Goal: Transaction & Acquisition: Purchase product/service

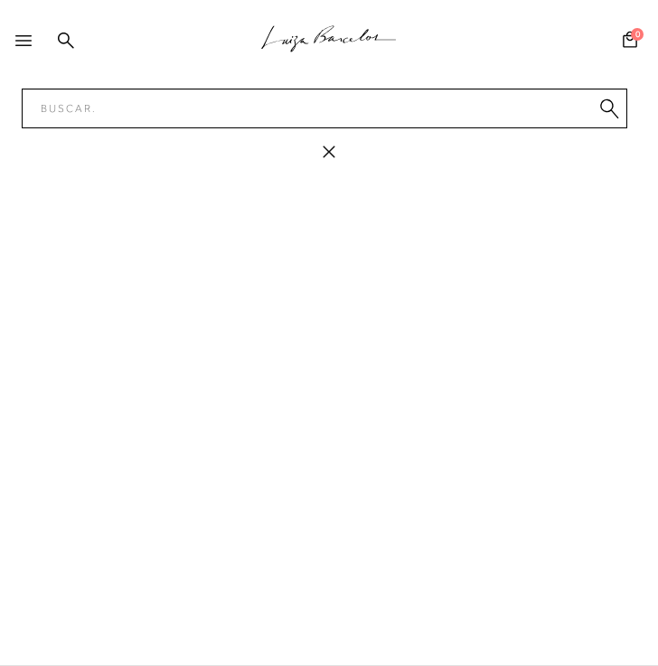
click at [120, 99] on input "Pesquisar" at bounding box center [325, 109] width 606 height 40
click at [73, 116] on input "77776520" at bounding box center [325, 109] width 606 height 40
type input "n"
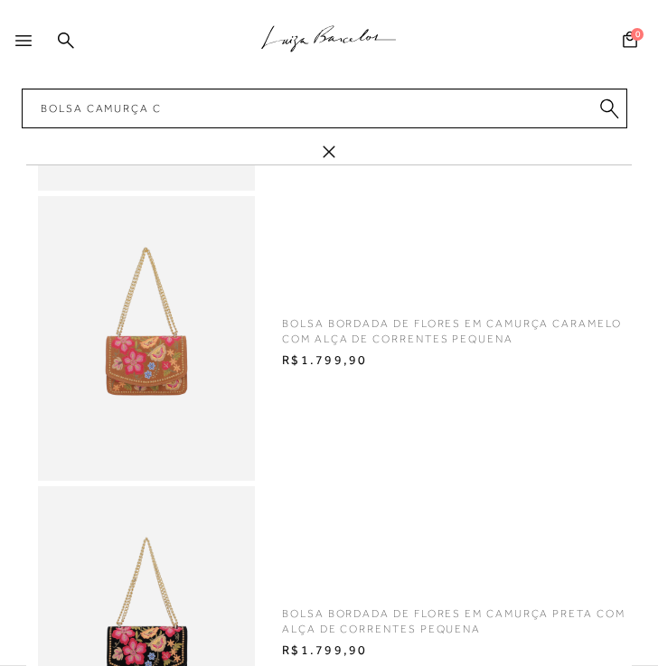
type input "bolsa camurça"
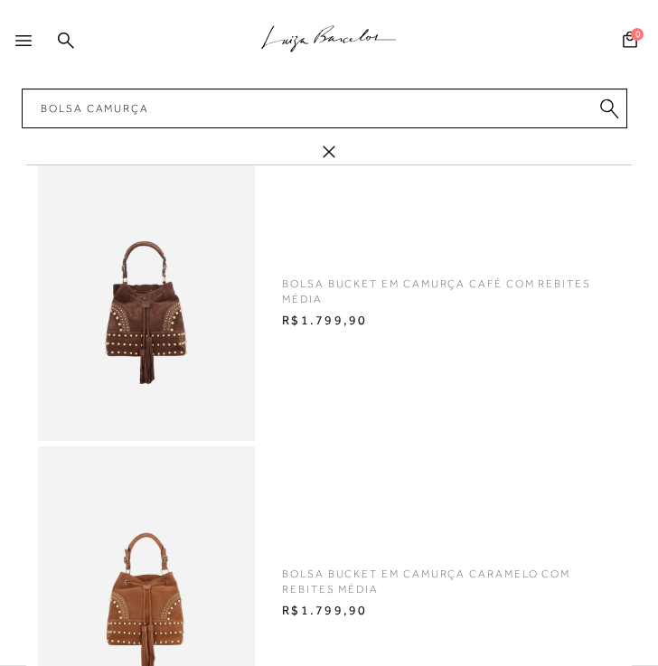
scroll to position [685, 0]
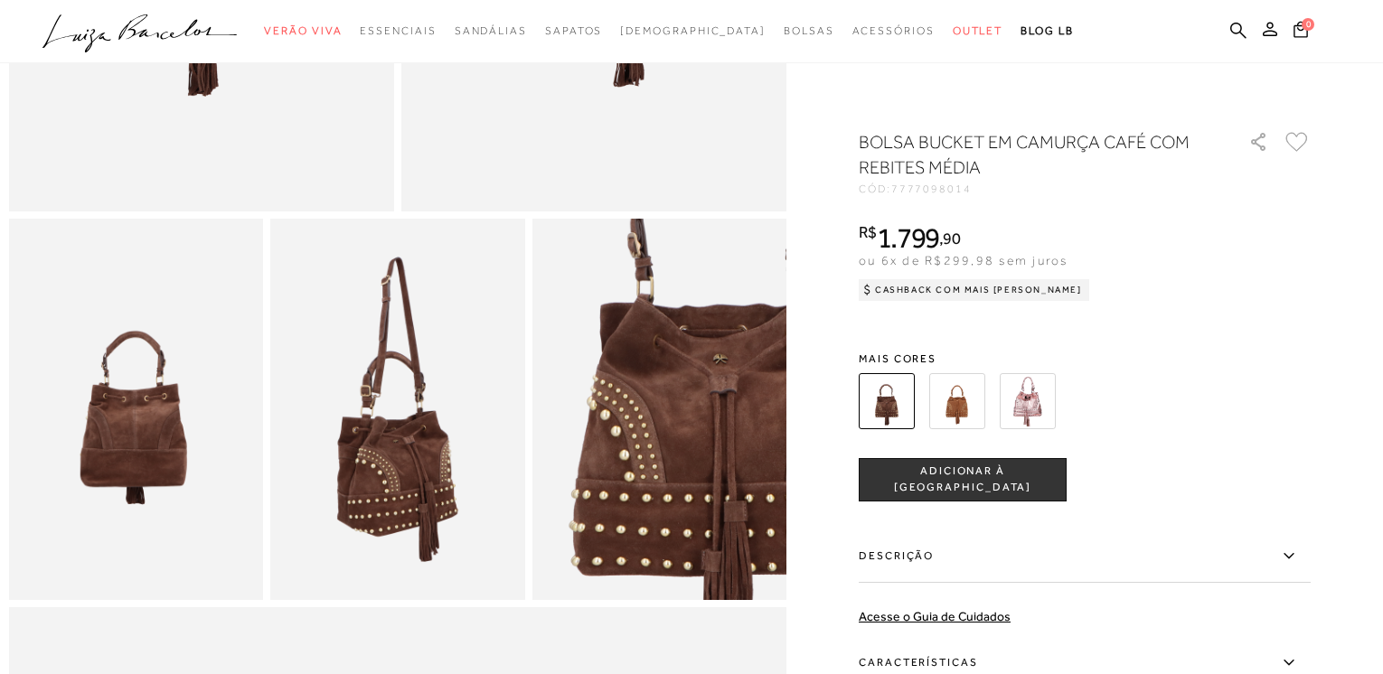
scroll to position [362, 0]
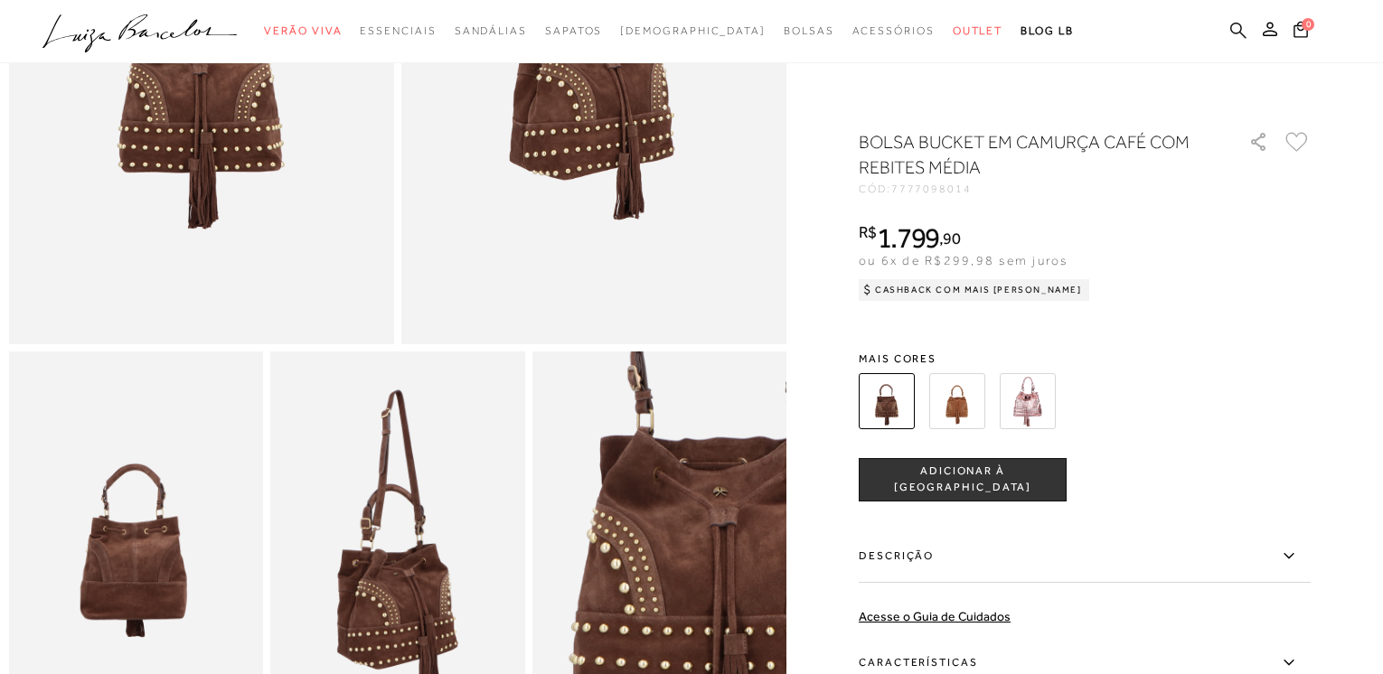
click at [657, 38] on icon at bounding box center [1238, 30] width 16 height 17
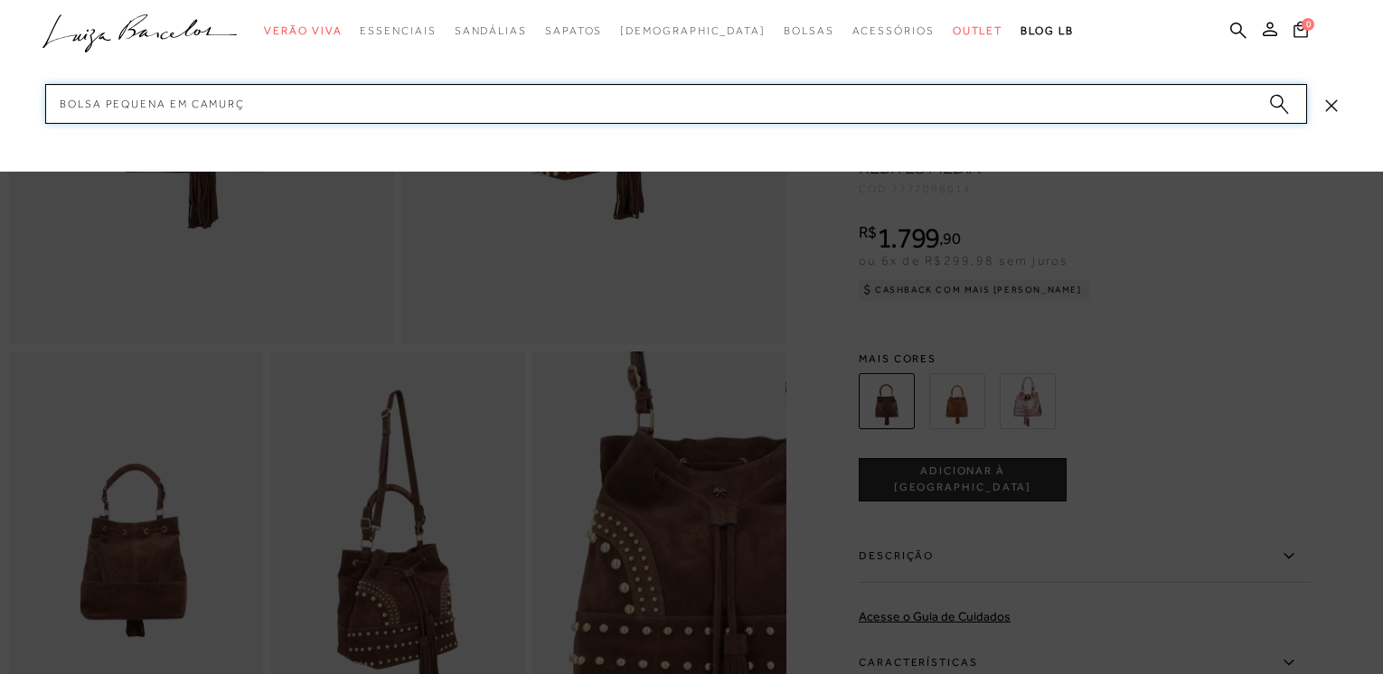
type input "bolsa pequena em camurça"
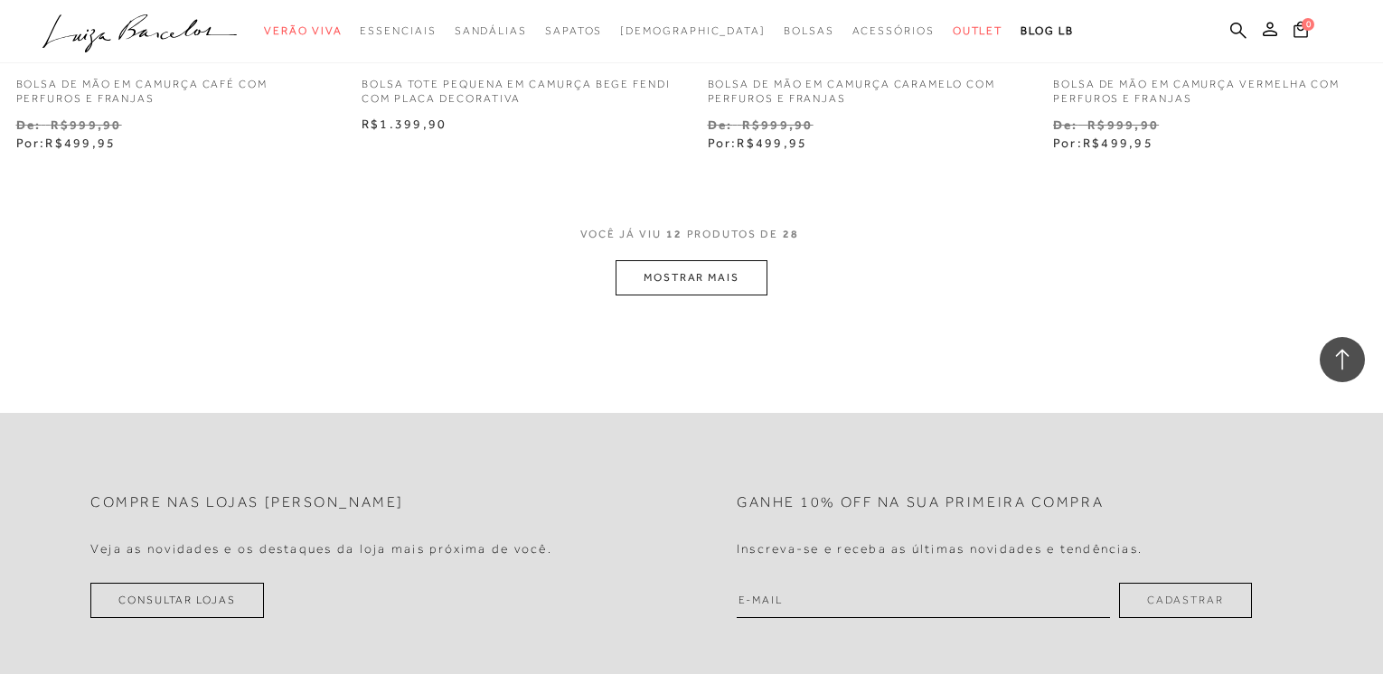
scroll to position [1899, 0]
click at [657, 278] on button "MOSTRAR MAIS" at bounding box center [692, 278] width 152 height 35
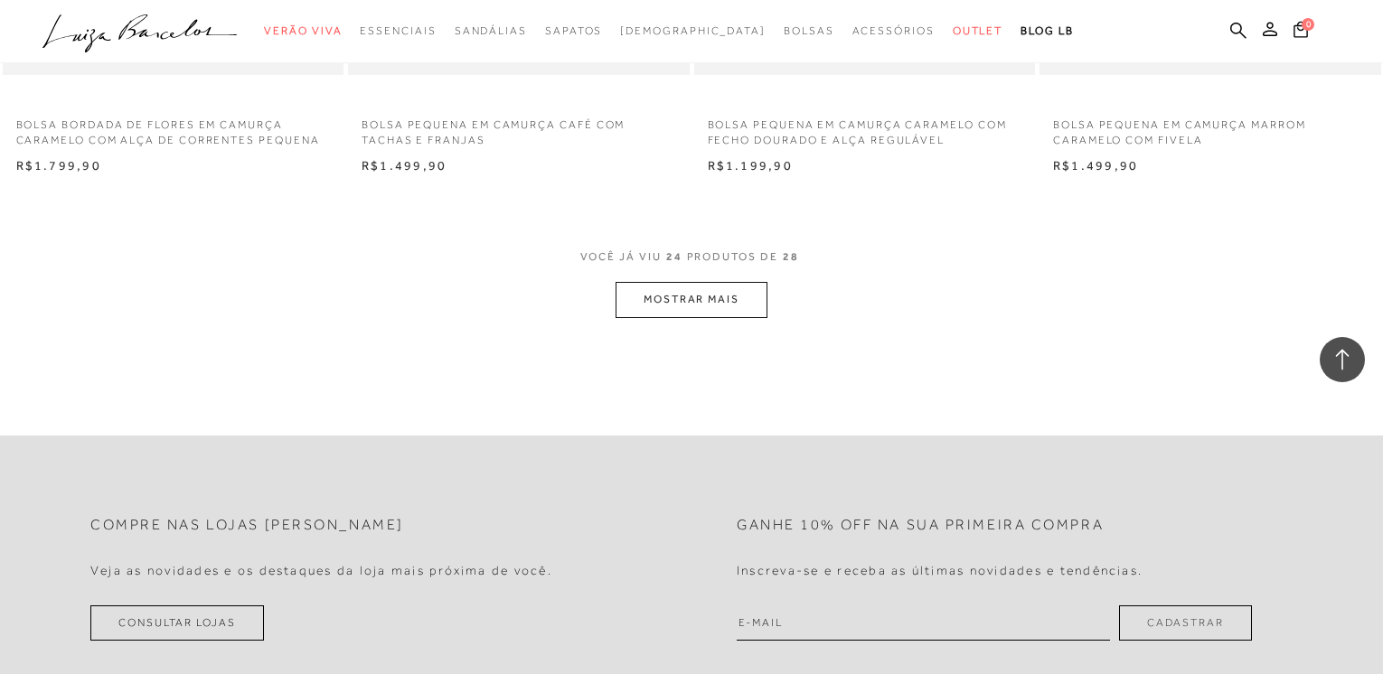
scroll to position [3767, 0]
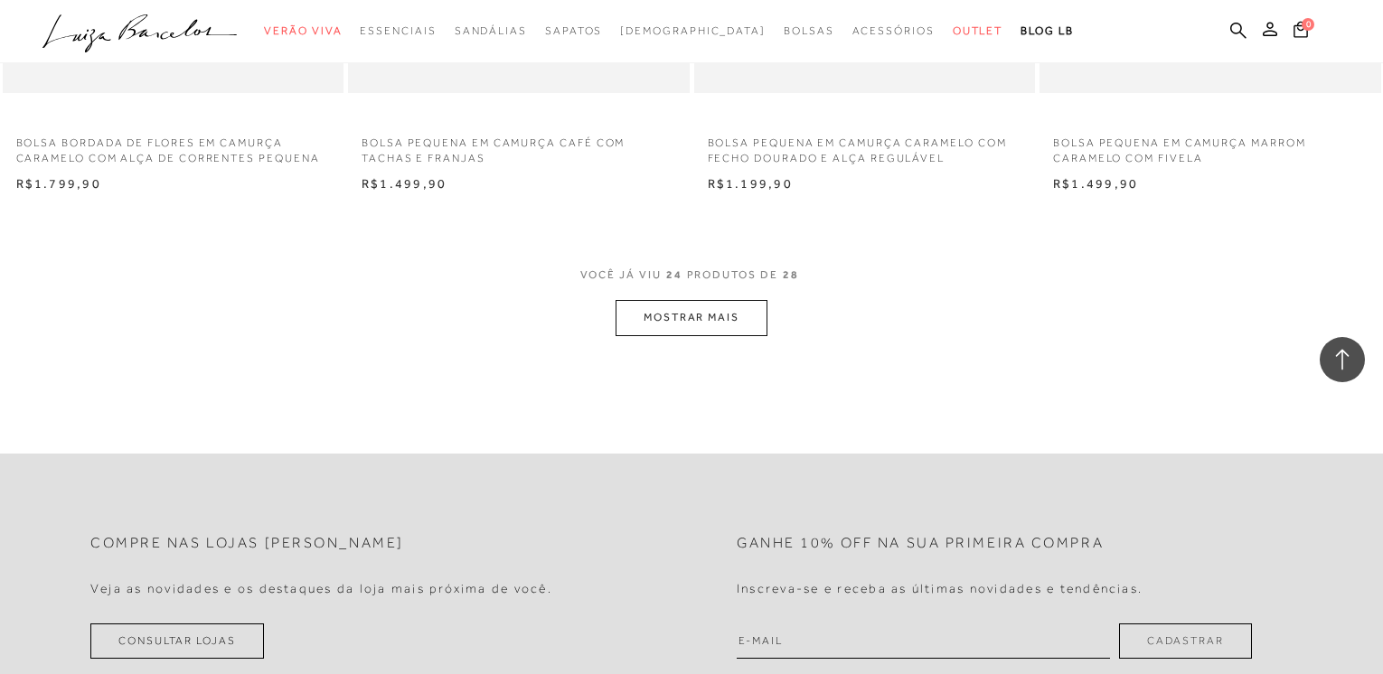
click at [657, 325] on button "MOSTRAR MAIS" at bounding box center [692, 317] width 152 height 35
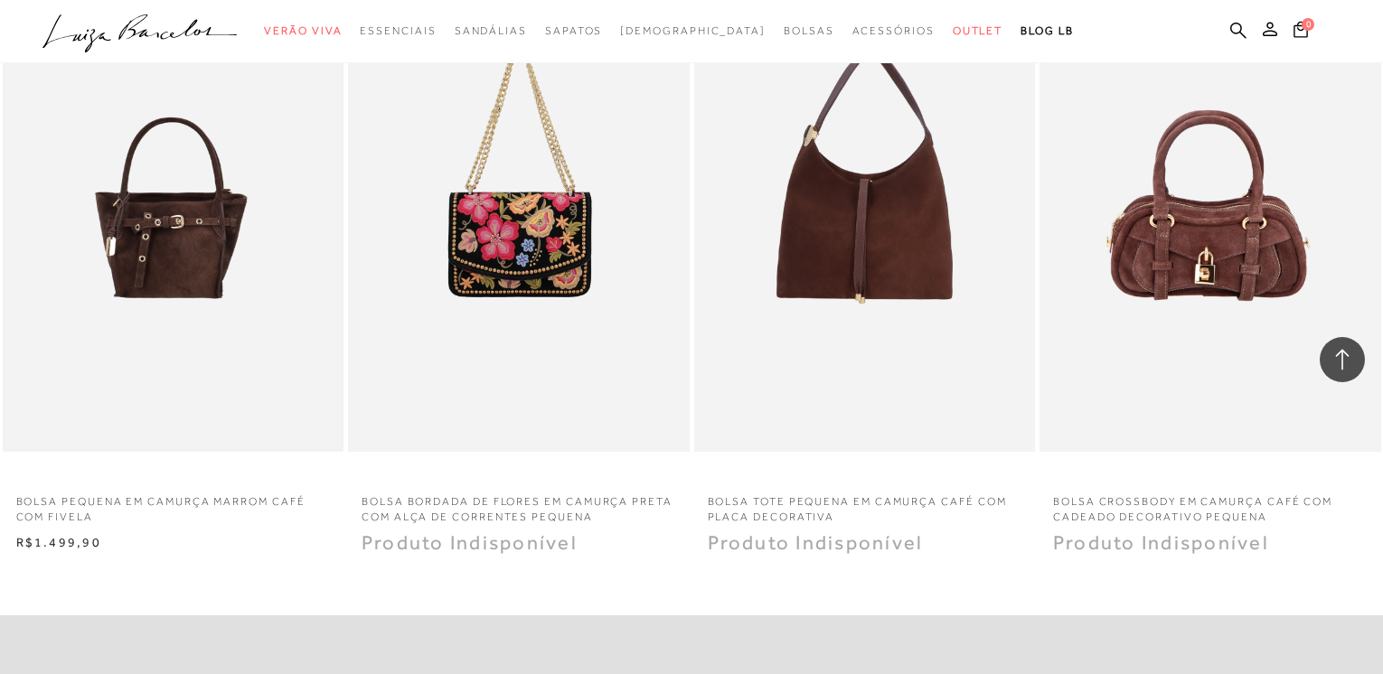
scroll to position [4038, 0]
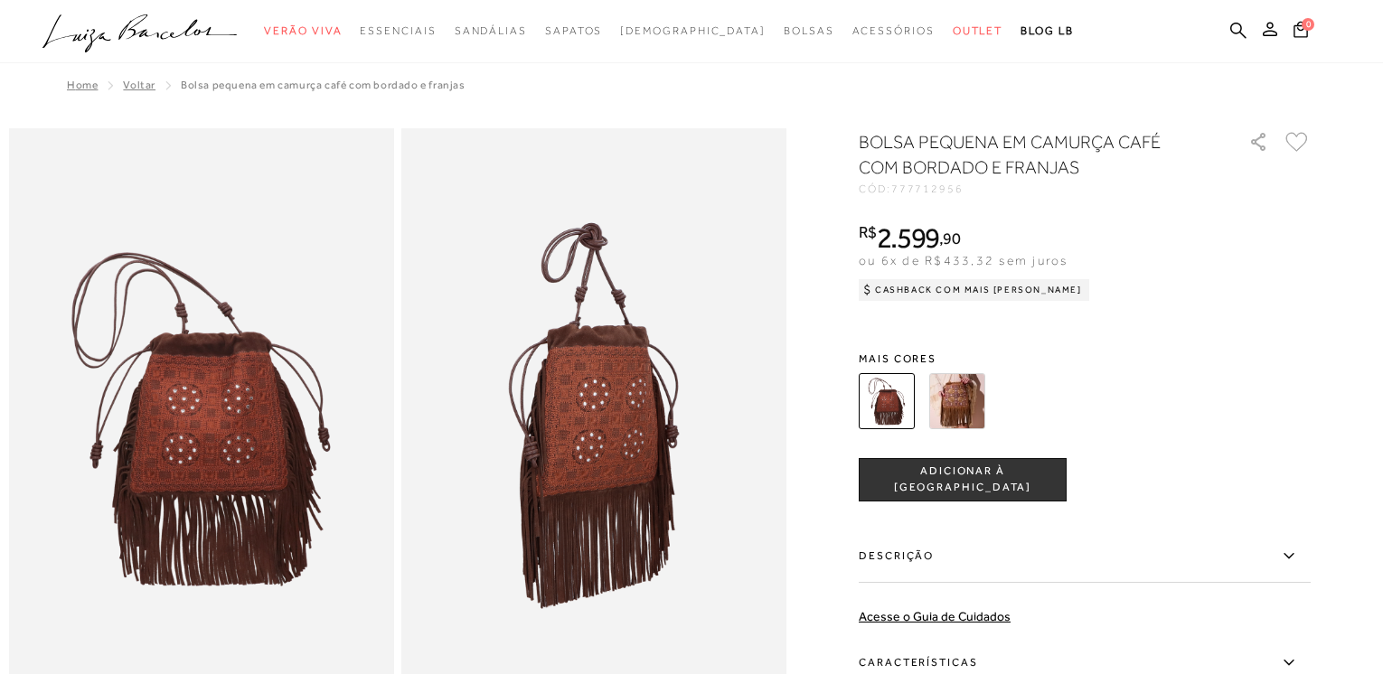
click at [966, 411] on img at bounding box center [957, 401] width 56 height 56
